Goal: Task Accomplishment & Management: Use online tool/utility

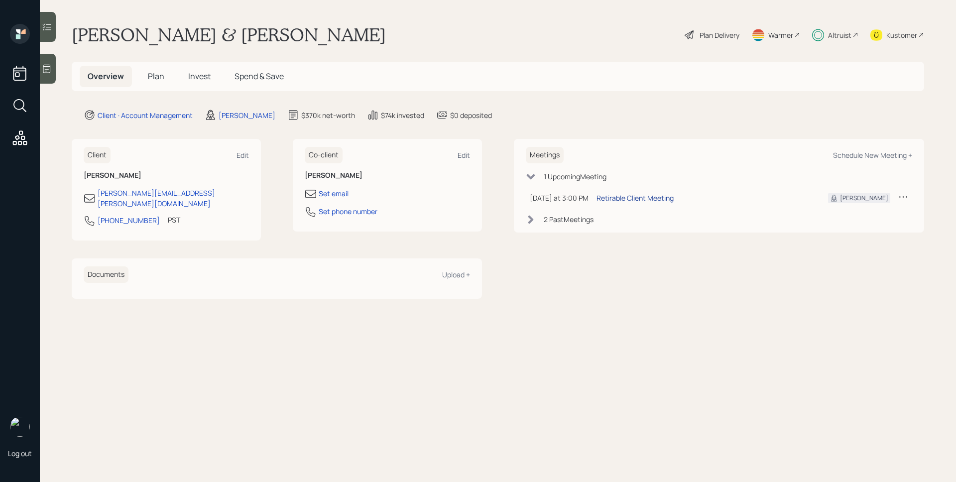
click at [648, 199] on div "Retirable Client Meeting" at bounding box center [635, 198] width 77 height 10
click at [849, 39] on div "Altruist" at bounding box center [839, 35] width 23 height 10
click at [715, 36] on div "Plan Delivery" at bounding box center [720, 35] width 40 height 10
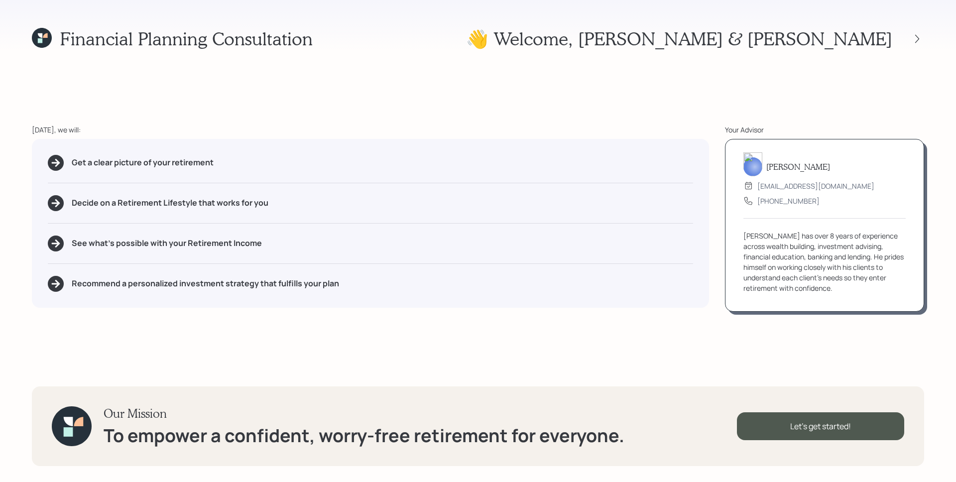
click at [436, 123] on div "Financial Planning Consultation 👋 Welcome , [PERSON_NAME] & [PERSON_NAME] [DATE…" at bounding box center [478, 241] width 956 height 482
click at [915, 38] on icon at bounding box center [917, 39] width 10 height 10
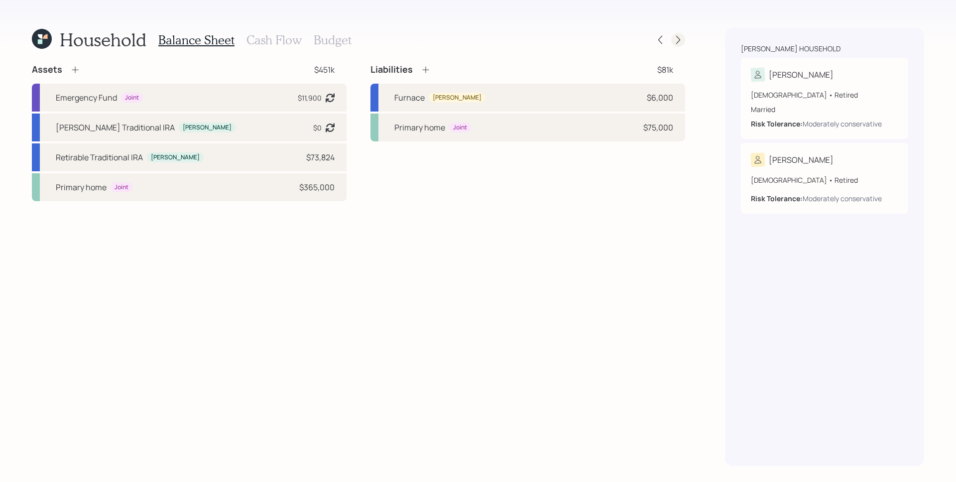
click at [682, 42] on icon at bounding box center [678, 40] width 10 height 10
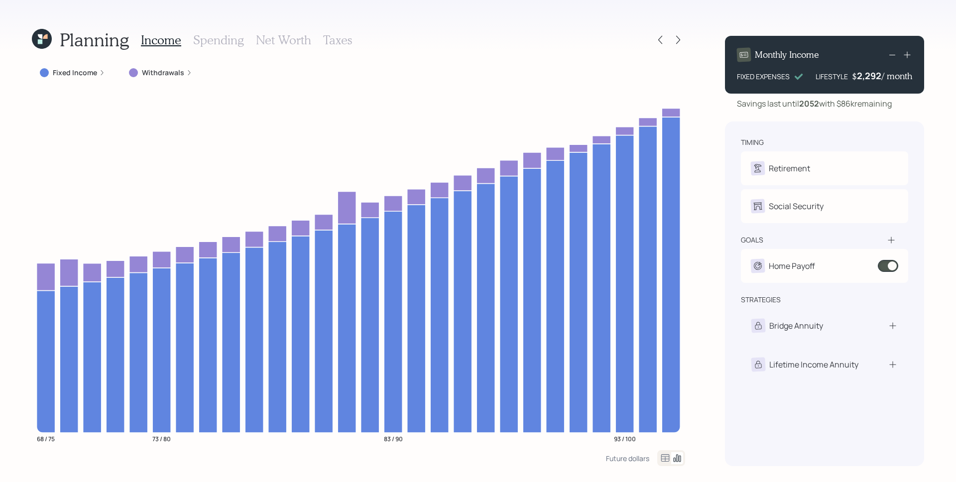
click at [233, 40] on h3 "Spending" at bounding box center [218, 40] width 51 height 14
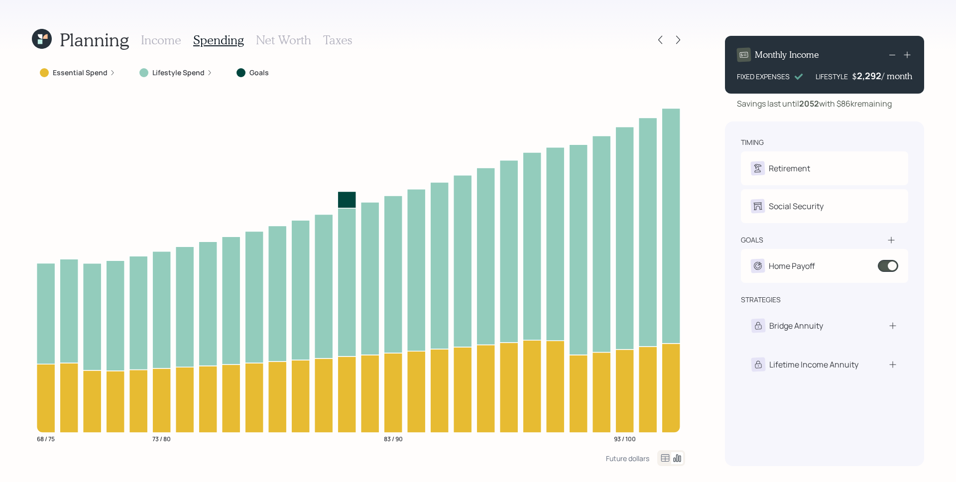
click at [103, 75] on label "Essential Spend" at bounding box center [80, 73] width 55 height 10
